Goal: Task Accomplishment & Management: Manage account settings

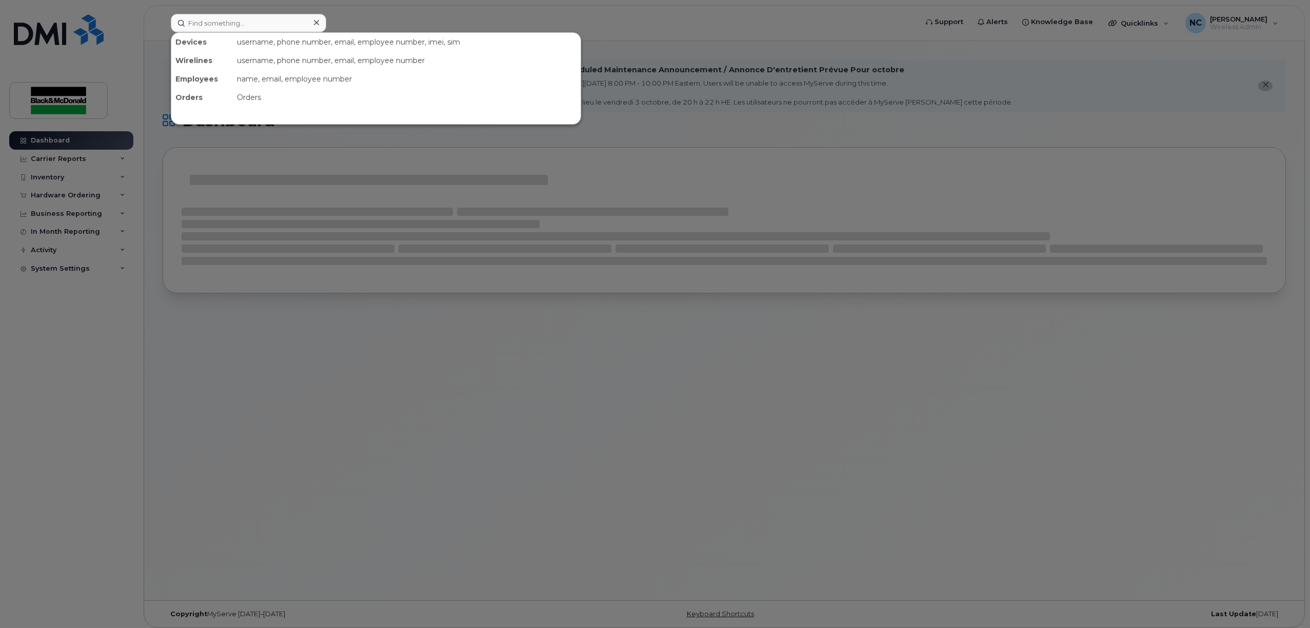
click at [310, 14] on div "Devices username, phone number, email, employee number, imei, sim Wirelines use…" at bounding box center [541, 23] width 756 height 18
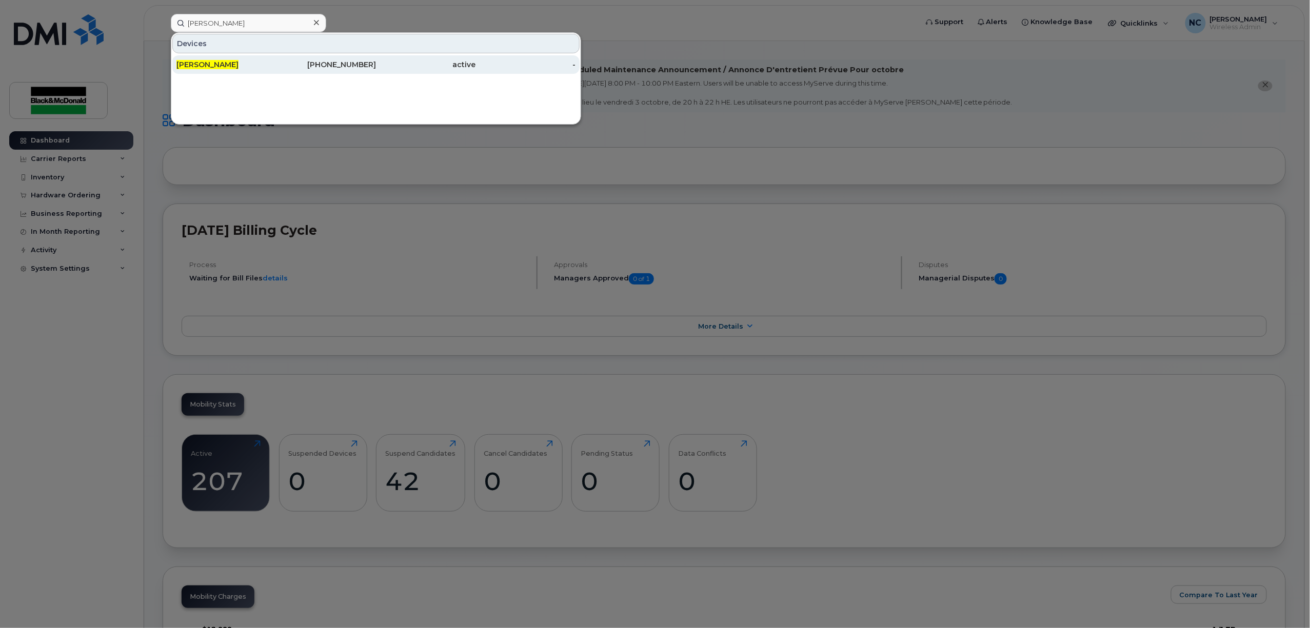
type input "lee hanson"
click at [355, 69] on div "519-240-1799" at bounding box center [326, 64] width 100 height 10
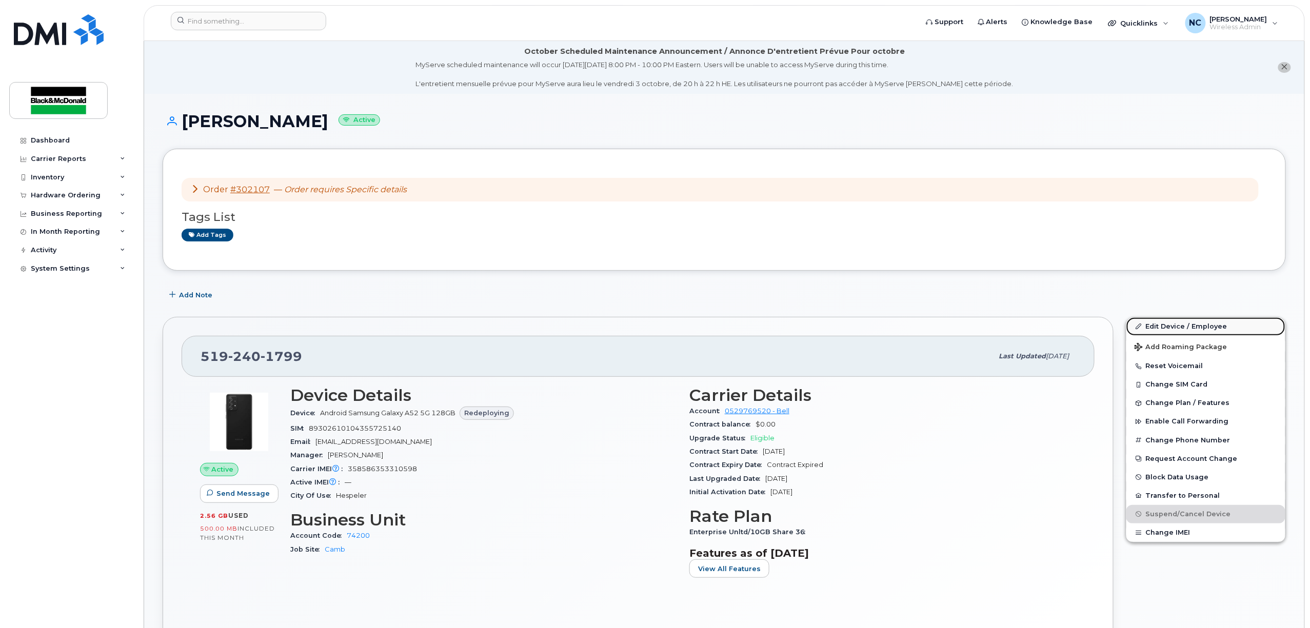
click at [1160, 327] on link "Edit Device / Employee" at bounding box center [1205, 326] width 159 height 18
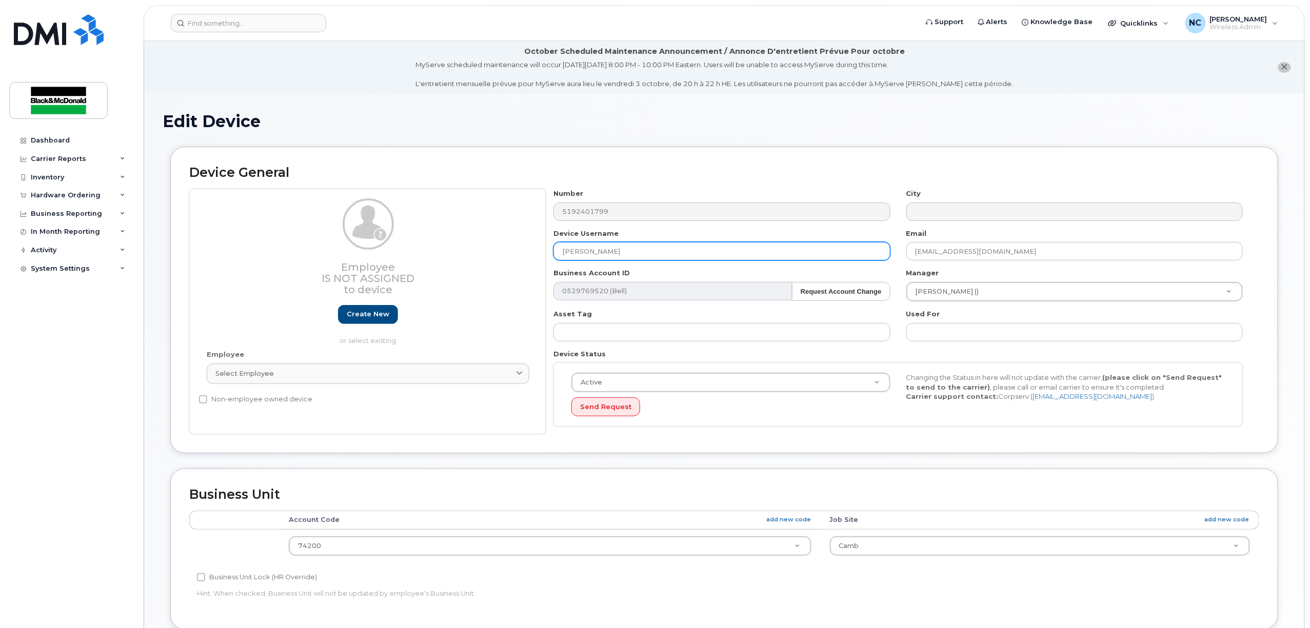
drag, startPoint x: 567, startPoint y: 249, endPoint x: 525, endPoint y: 222, distance: 49.6
click at [543, 243] on div "Employee Is not assigned to device Create new or select existing Employee Selec…" at bounding box center [724, 312] width 1070 height 246
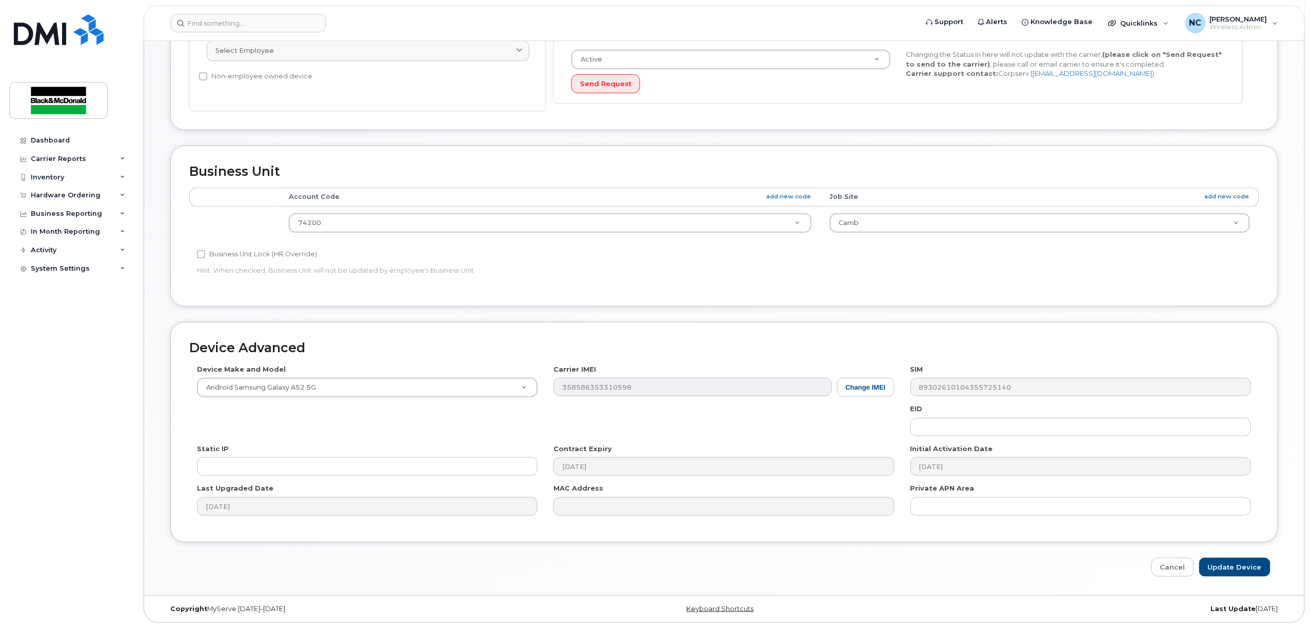
scroll to position [327, 0]
type input "Spare (LH)"
click at [1231, 569] on input "Update Device" at bounding box center [1234, 567] width 71 height 19
type input "Saving..."
